Goal: Transaction & Acquisition: Purchase product/service

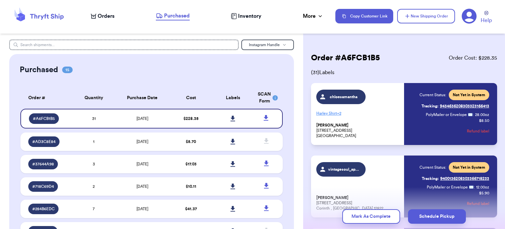
click at [53, 21] on icon at bounding box center [39, 16] width 53 height 18
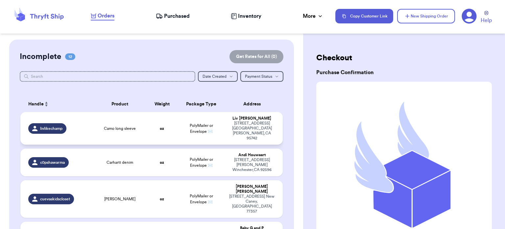
click at [138, 130] on td "Camo long sleeve" at bounding box center [120, 128] width 53 height 33
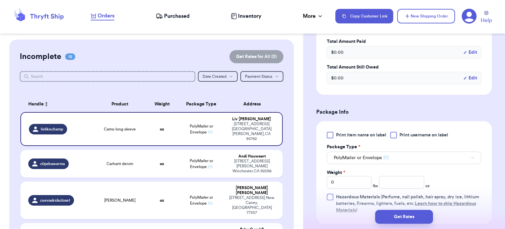
scroll to position [209, 0]
click at [396, 183] on input "number" at bounding box center [401, 181] width 45 height 13
type input "6"
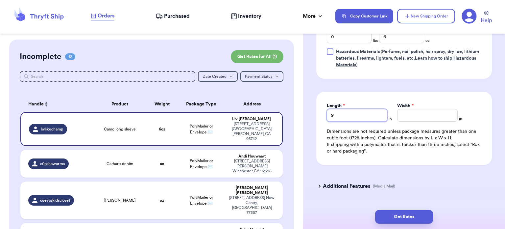
type input "9"
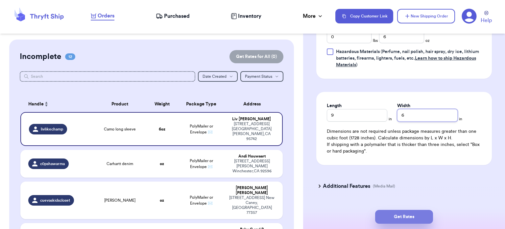
type input "6"
click at [412, 221] on button "Get Rates" at bounding box center [404, 217] width 58 height 14
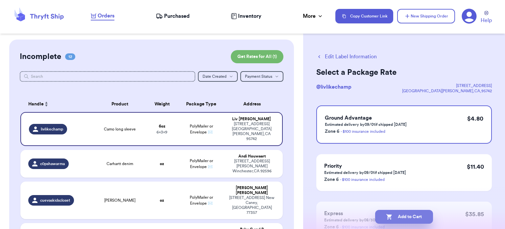
click at [407, 217] on button "Add to Cart" at bounding box center [404, 217] width 58 height 14
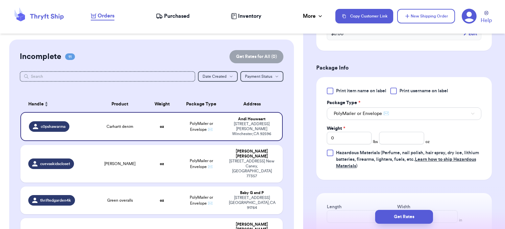
scroll to position [266, 0]
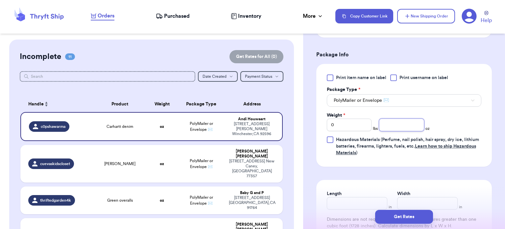
click at [394, 129] on input "number" at bounding box center [401, 124] width 45 height 13
type input "22"
type input "12.5"
type input "9.5"
click at [399, 216] on button "Get Rates" at bounding box center [404, 217] width 58 height 14
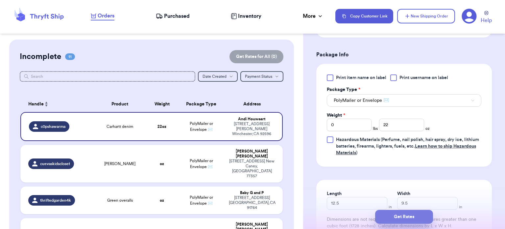
type input "1"
type input "6"
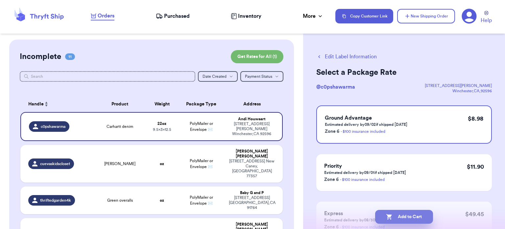
click at [409, 215] on button "Add to Cart" at bounding box center [404, 217] width 58 height 14
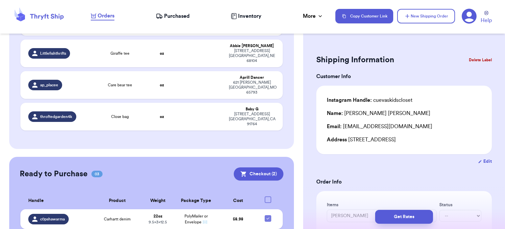
scroll to position [334, 0]
checkbox input "true"
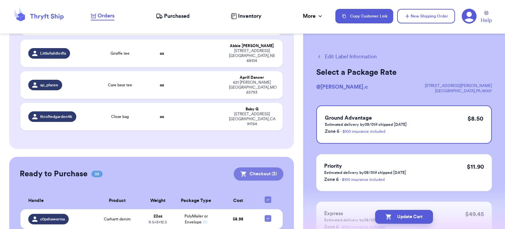
click at [259, 167] on button "Checkout ( 3 )" at bounding box center [259, 173] width 50 height 13
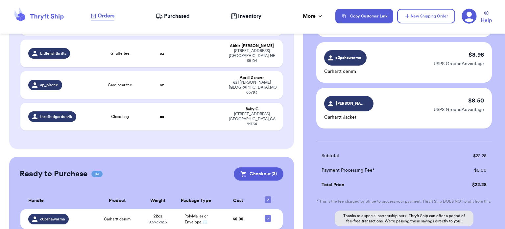
scroll to position [159, 0]
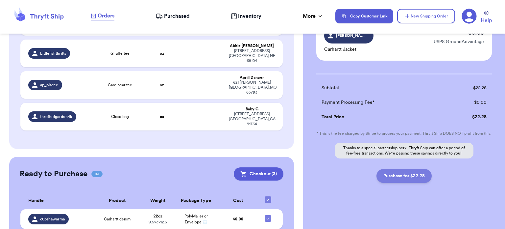
click at [396, 179] on button "Purchase for $22.28" at bounding box center [404, 176] width 55 height 14
checkbox input "false"
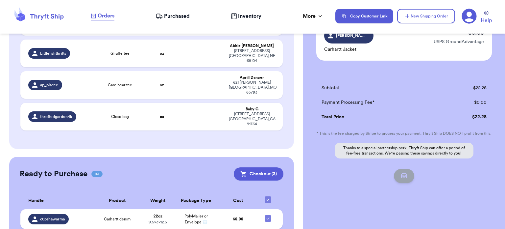
scroll to position [98, 0]
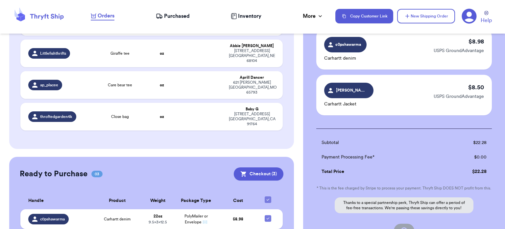
checkbox input "true"
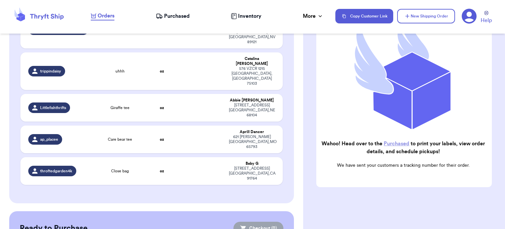
scroll to position [98, 0]
click at [403, 142] on link "Purchased" at bounding box center [397, 143] width 26 height 5
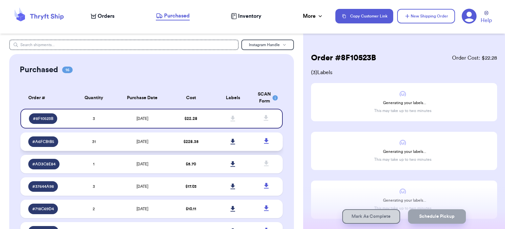
click at [263, 141] on icon at bounding box center [267, 141] width 8 height 8
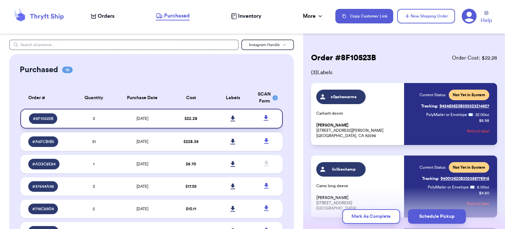
click at [231, 118] on icon at bounding box center [233, 118] width 5 height 6
